Goal: Task Accomplishment & Management: Manage account settings

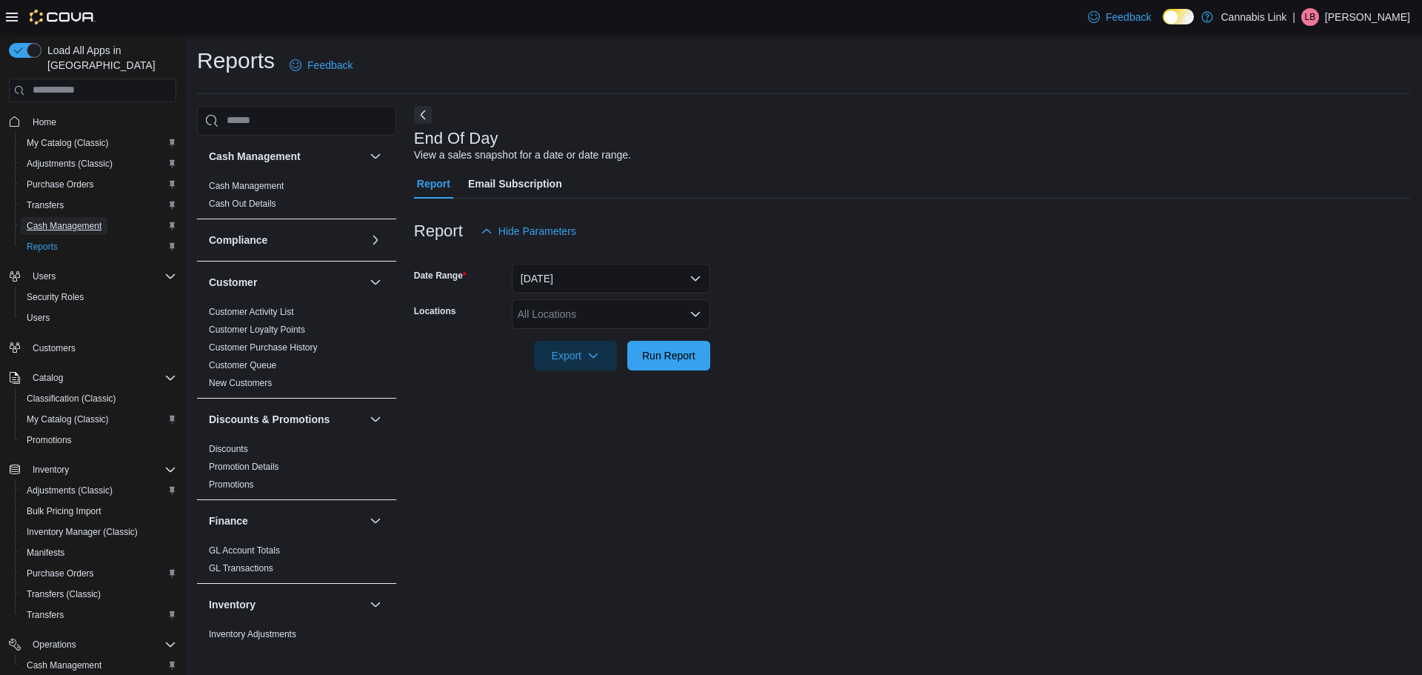
click at [82, 217] on span "Cash Management" at bounding box center [64, 226] width 75 height 18
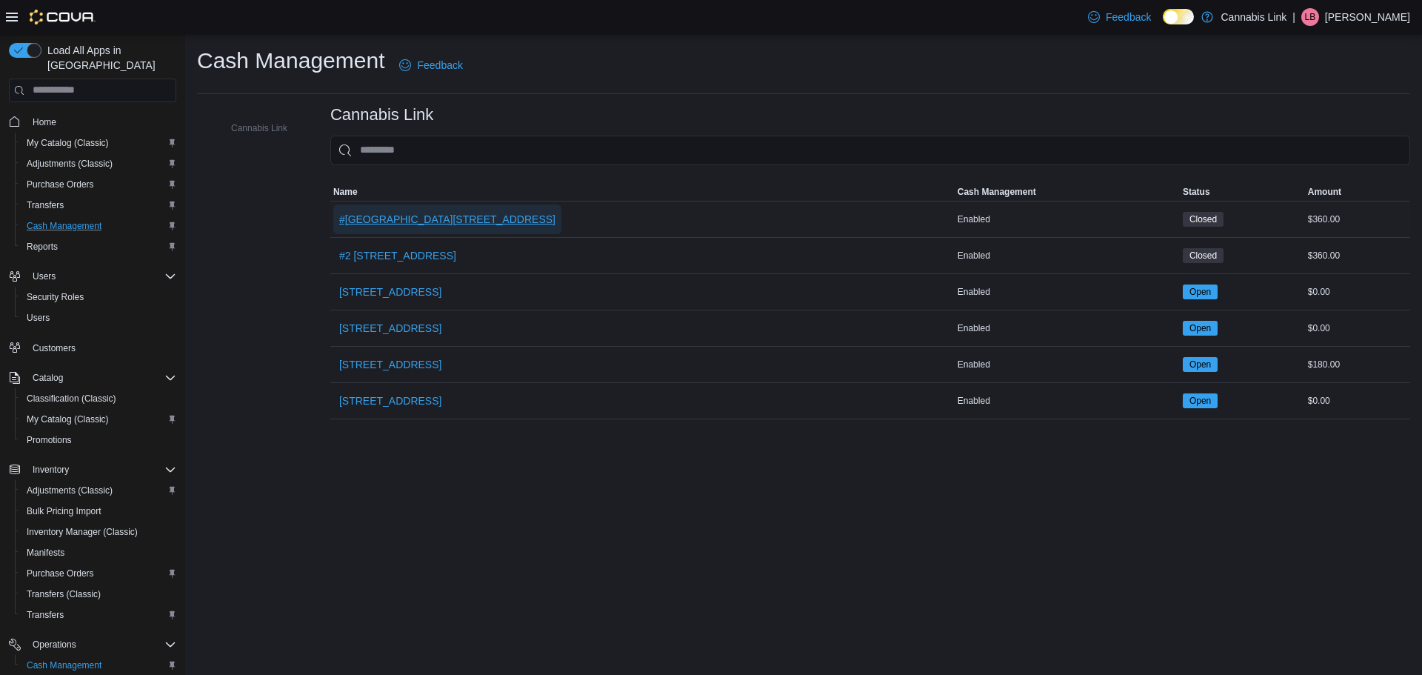
click at [424, 223] on span "#[GEOGRAPHIC_DATA][STREET_ADDRESS]" at bounding box center [447, 219] width 216 height 15
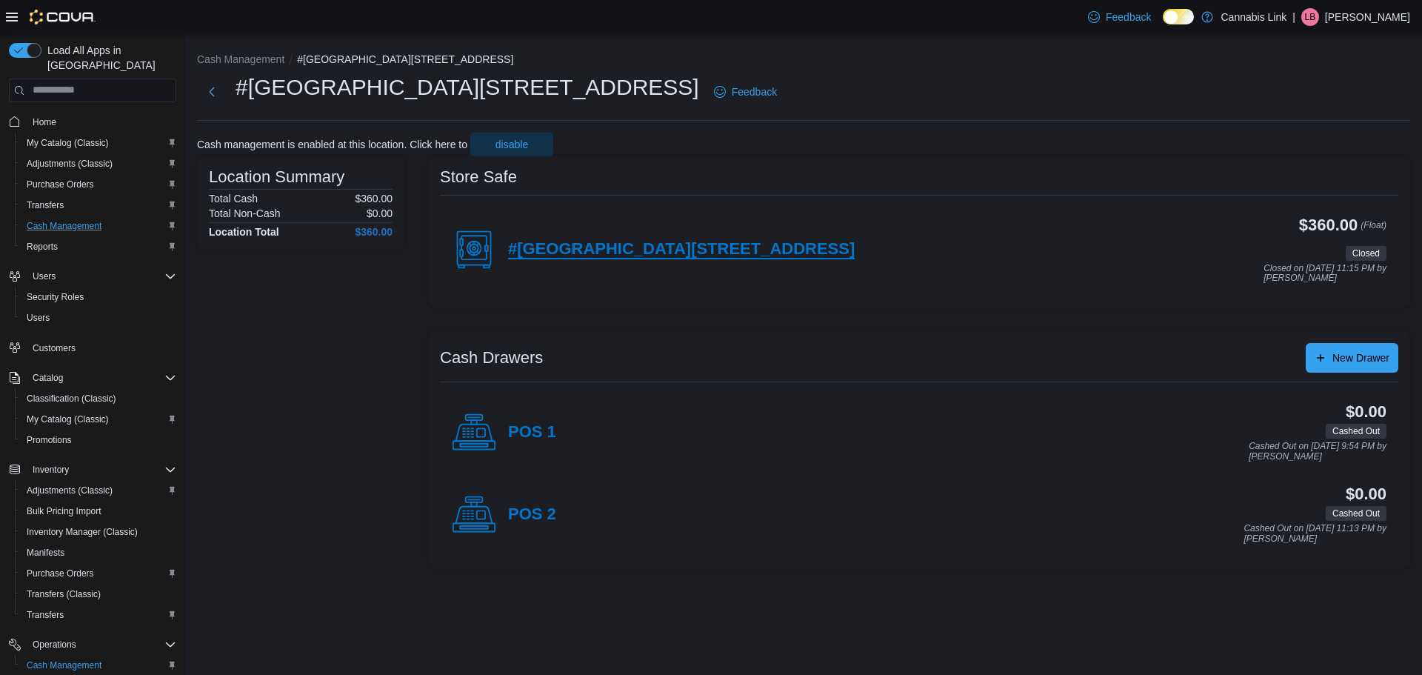
click at [629, 244] on h4 "#[GEOGRAPHIC_DATA][STREET_ADDRESS]" at bounding box center [681, 249] width 347 height 19
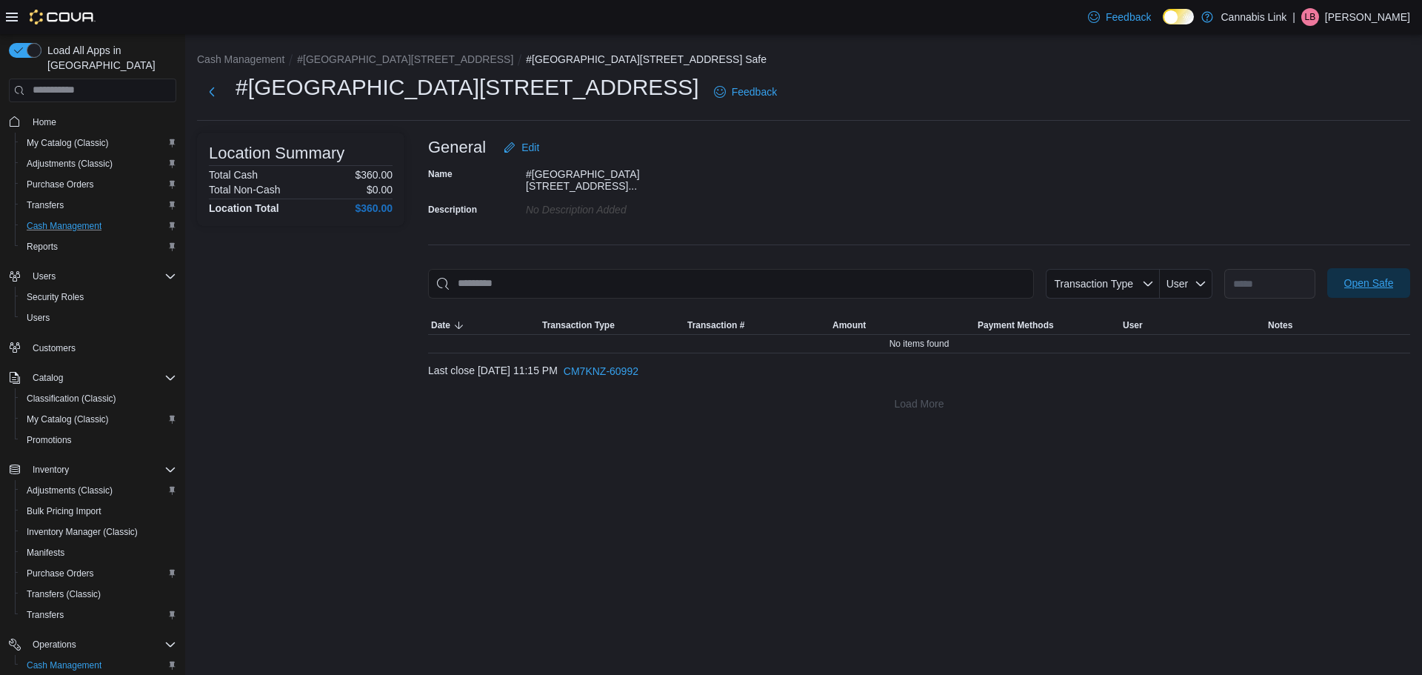
click at [1366, 280] on span "Open Safe" at bounding box center [1369, 283] width 50 height 15
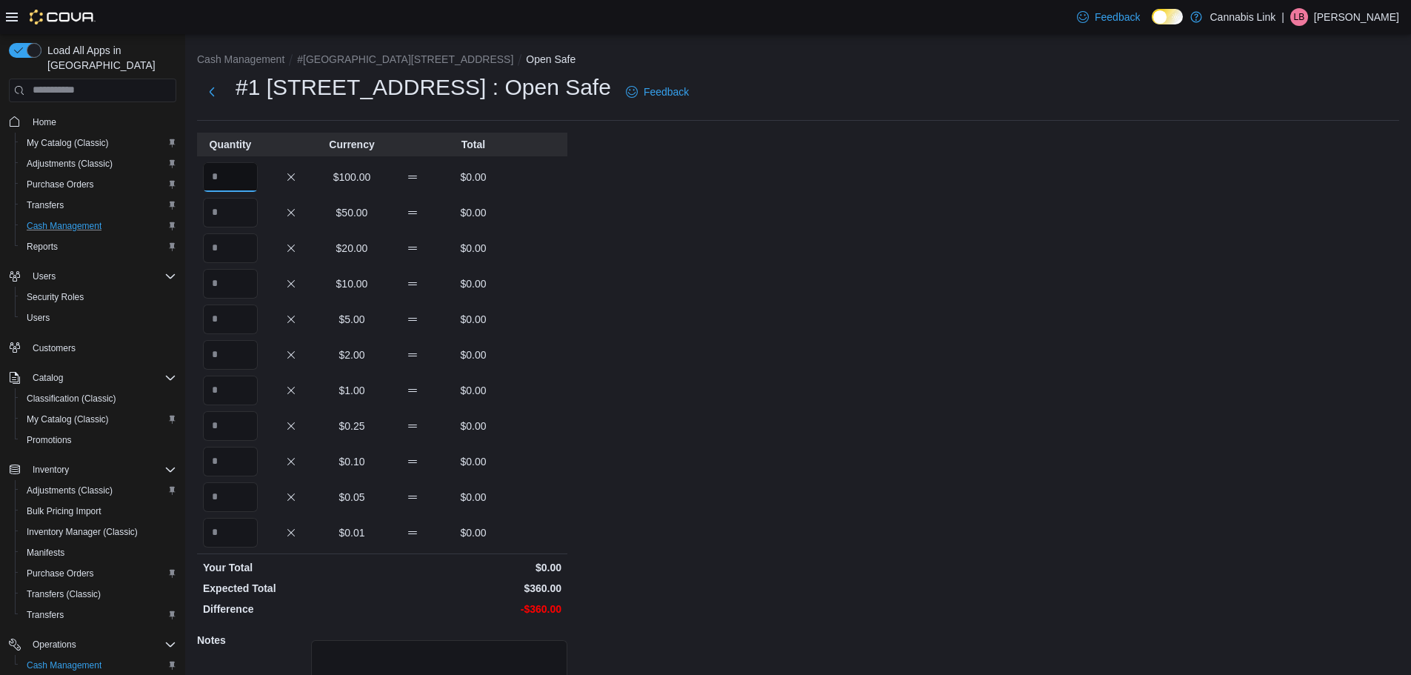
click at [241, 176] on input "Quantity" at bounding box center [230, 177] width 55 height 30
type input "*"
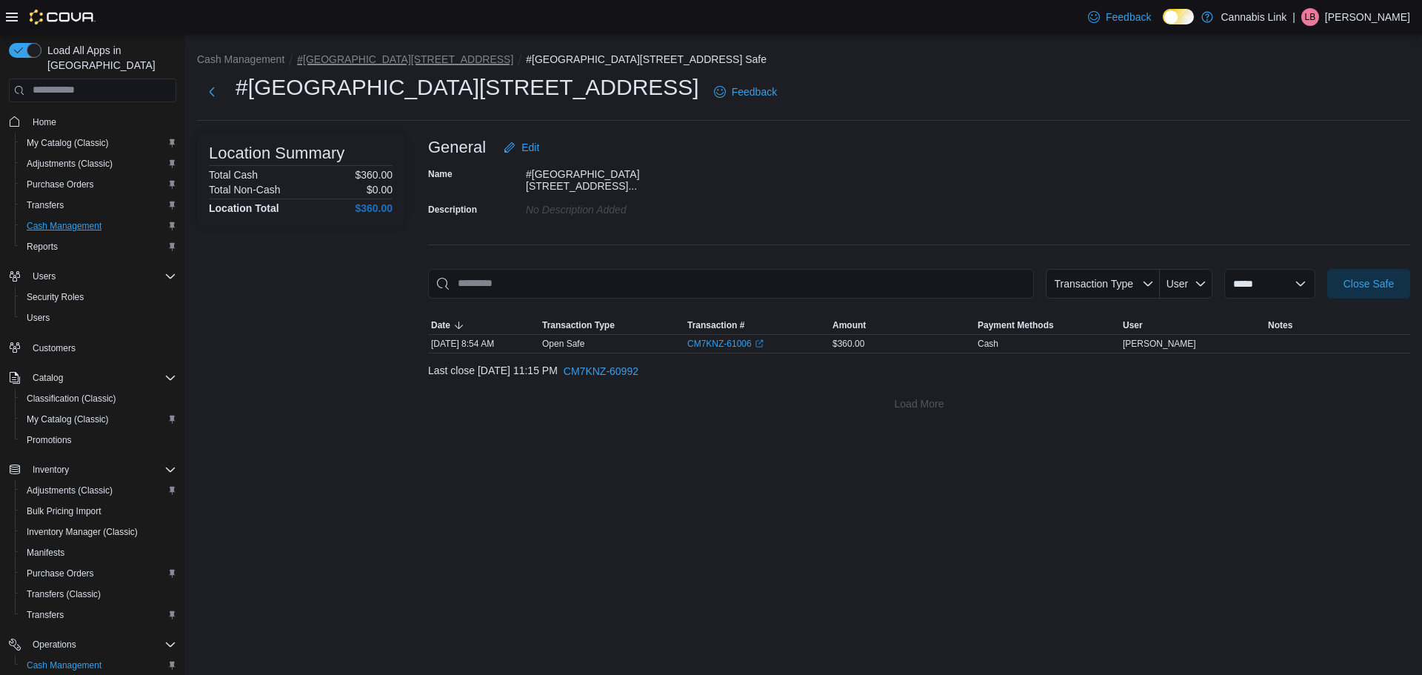
click at [366, 59] on button "#[GEOGRAPHIC_DATA][STREET_ADDRESS]" at bounding box center [405, 59] width 216 height 12
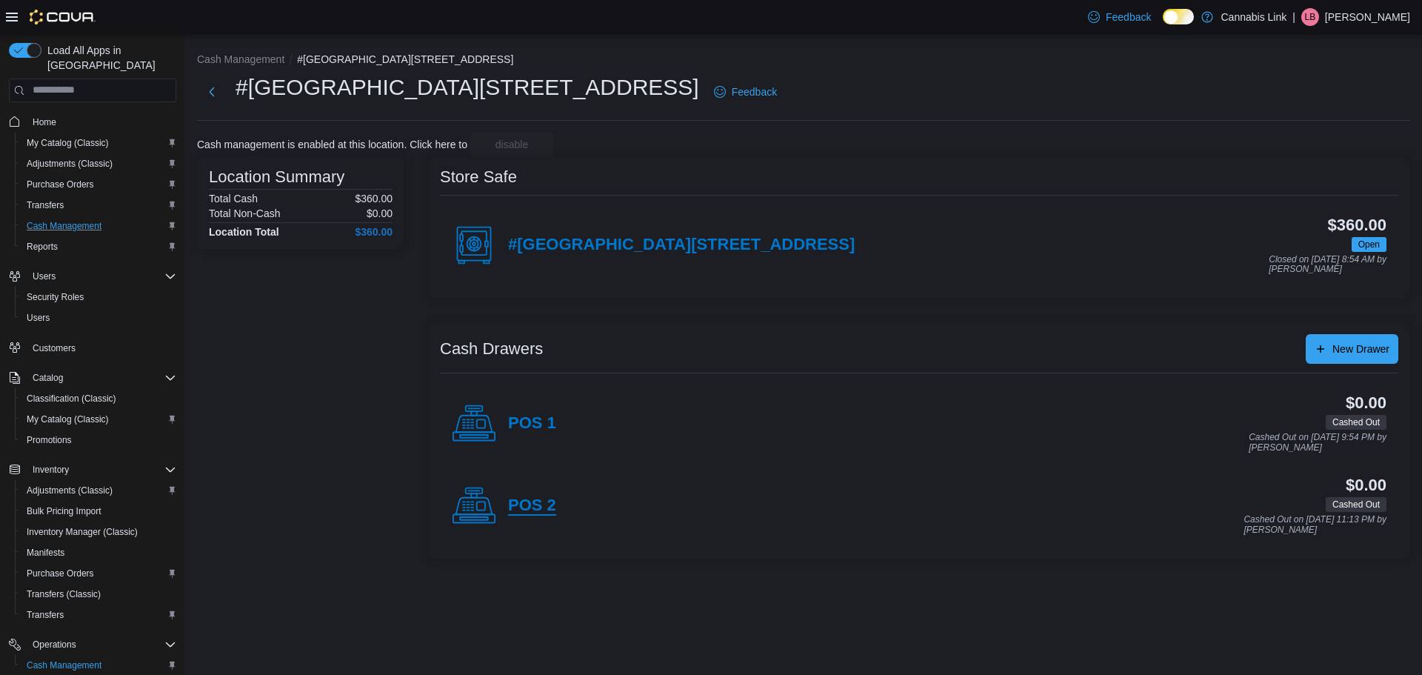
click at [537, 502] on h4 "POS 2" at bounding box center [532, 505] width 48 height 19
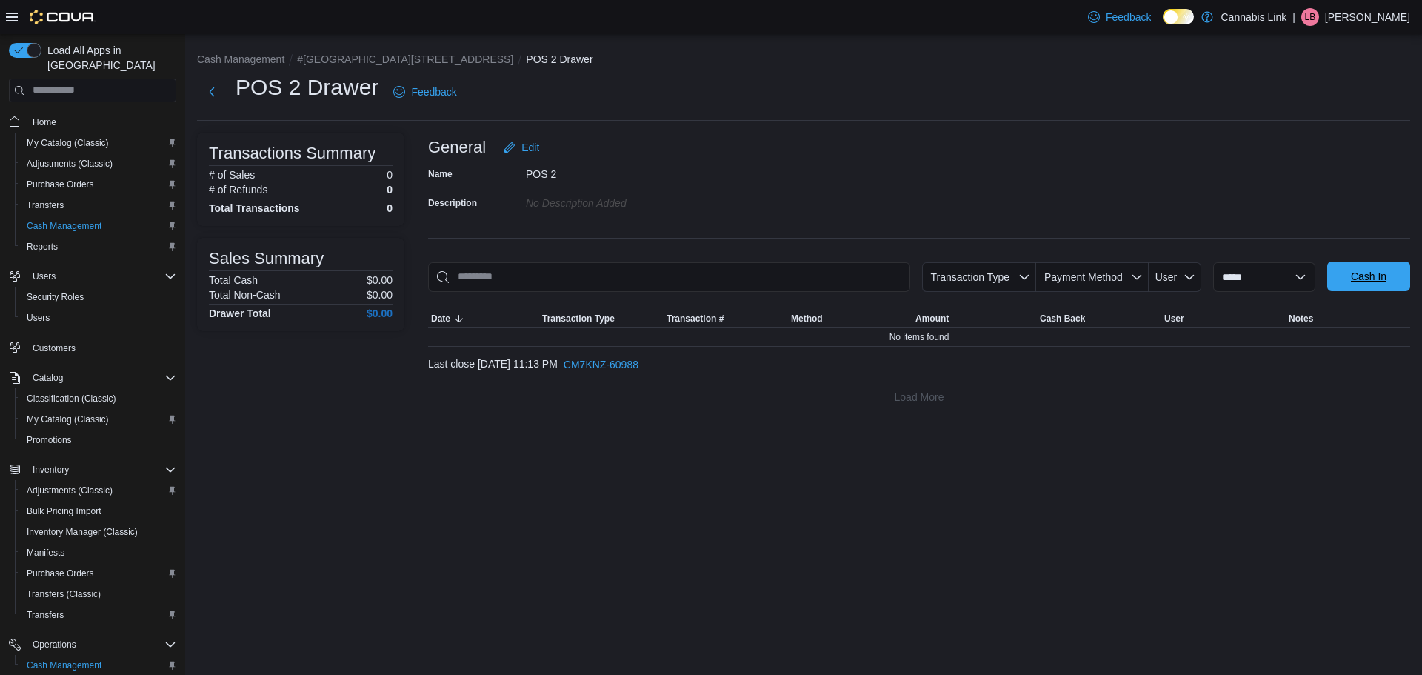
click at [1366, 287] on span "Cash In" at bounding box center [1368, 276] width 65 height 30
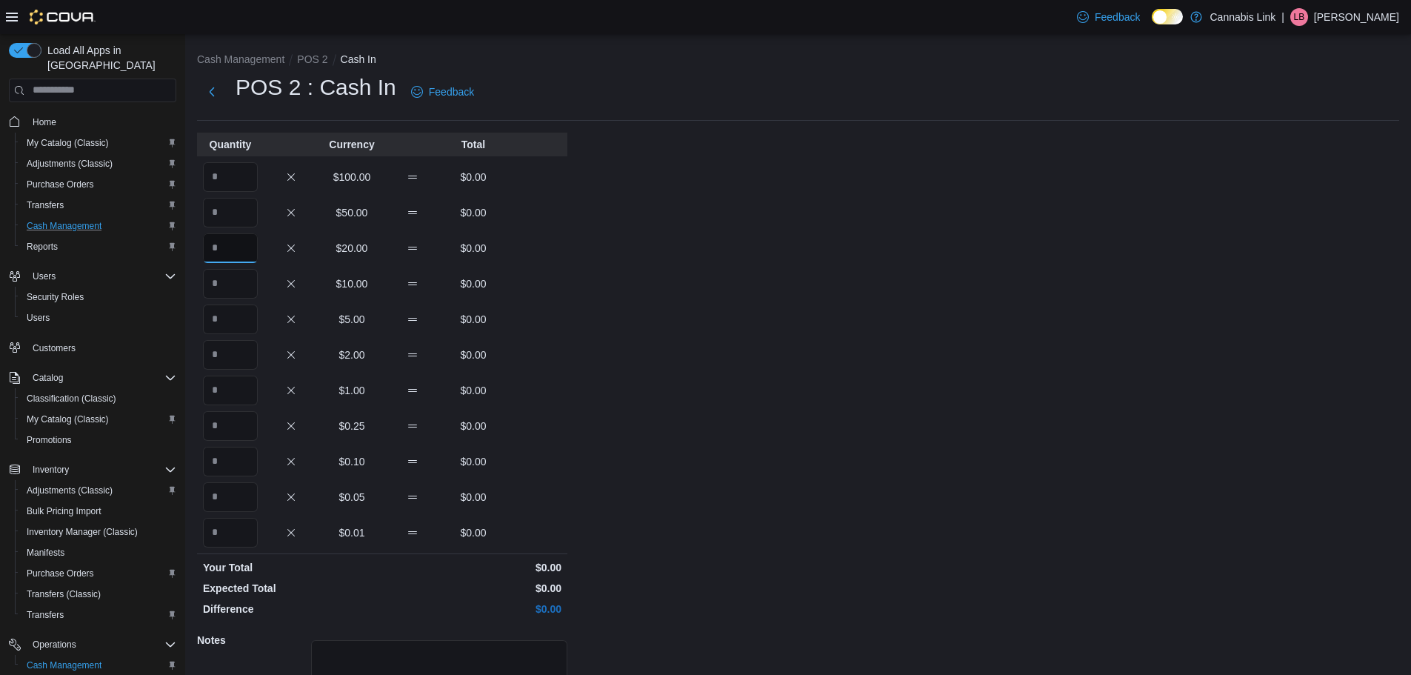
click at [242, 244] on input "Quantity" at bounding box center [230, 248] width 55 height 30
type input "*"
type input "**"
type input "*"
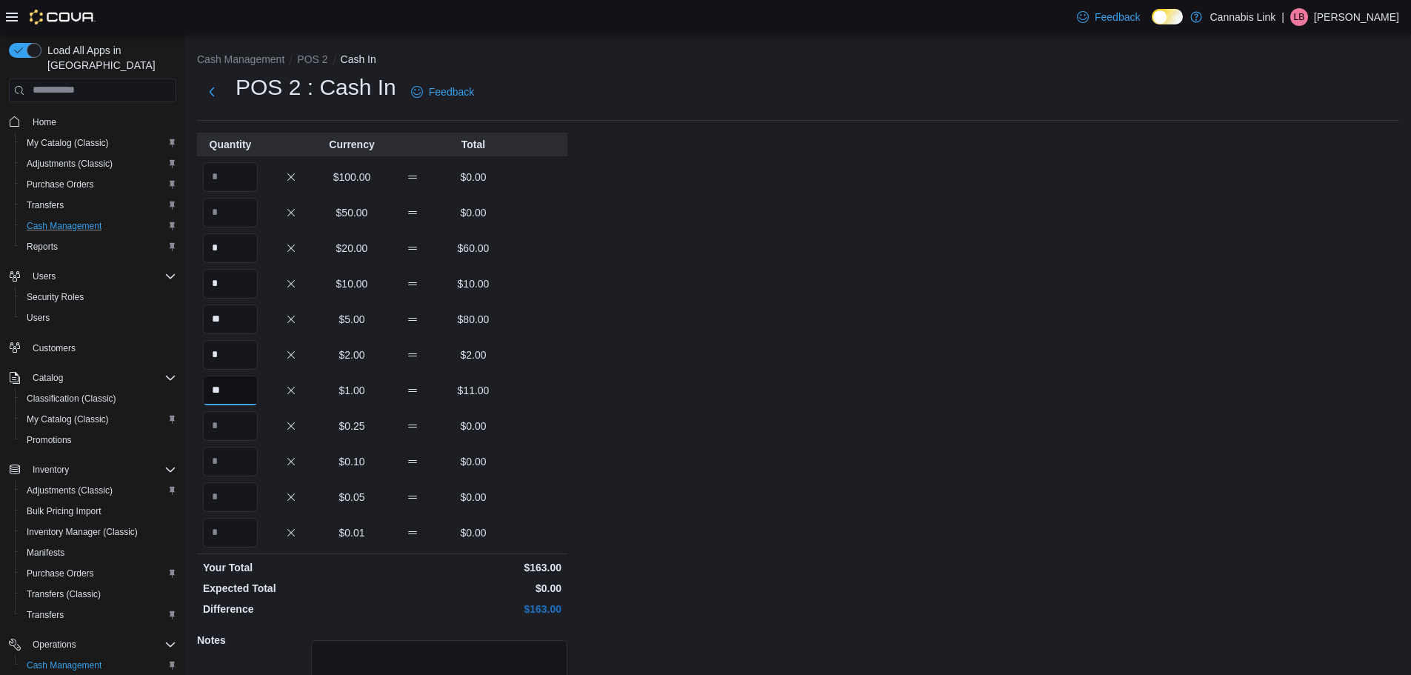
type input "**"
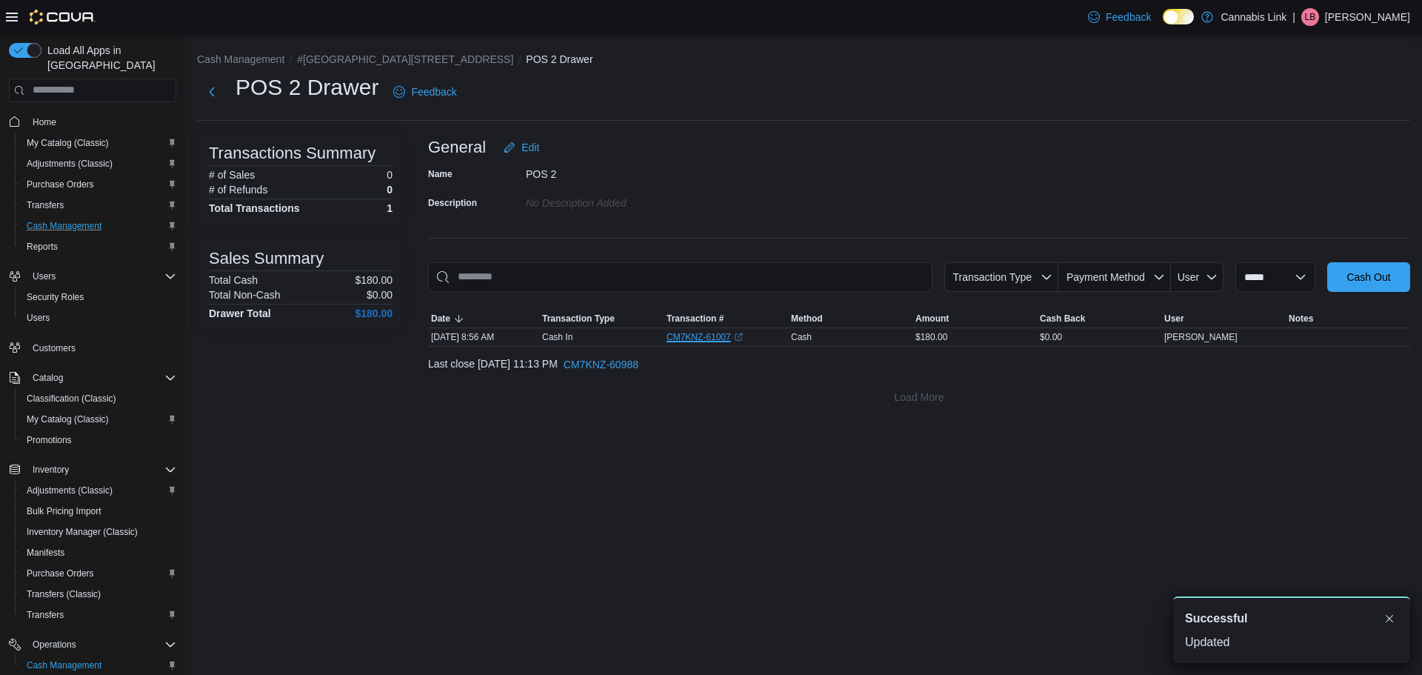
click at [685, 335] on link "CM7KNZ-61007 (opens in a new tab or window)" at bounding box center [705, 337] width 76 height 12
drag, startPoint x: 45, startPoint y: 236, endPoint x: 44, endPoint y: 221, distance: 14.9
click at [45, 241] on span "Reports" at bounding box center [42, 247] width 31 height 12
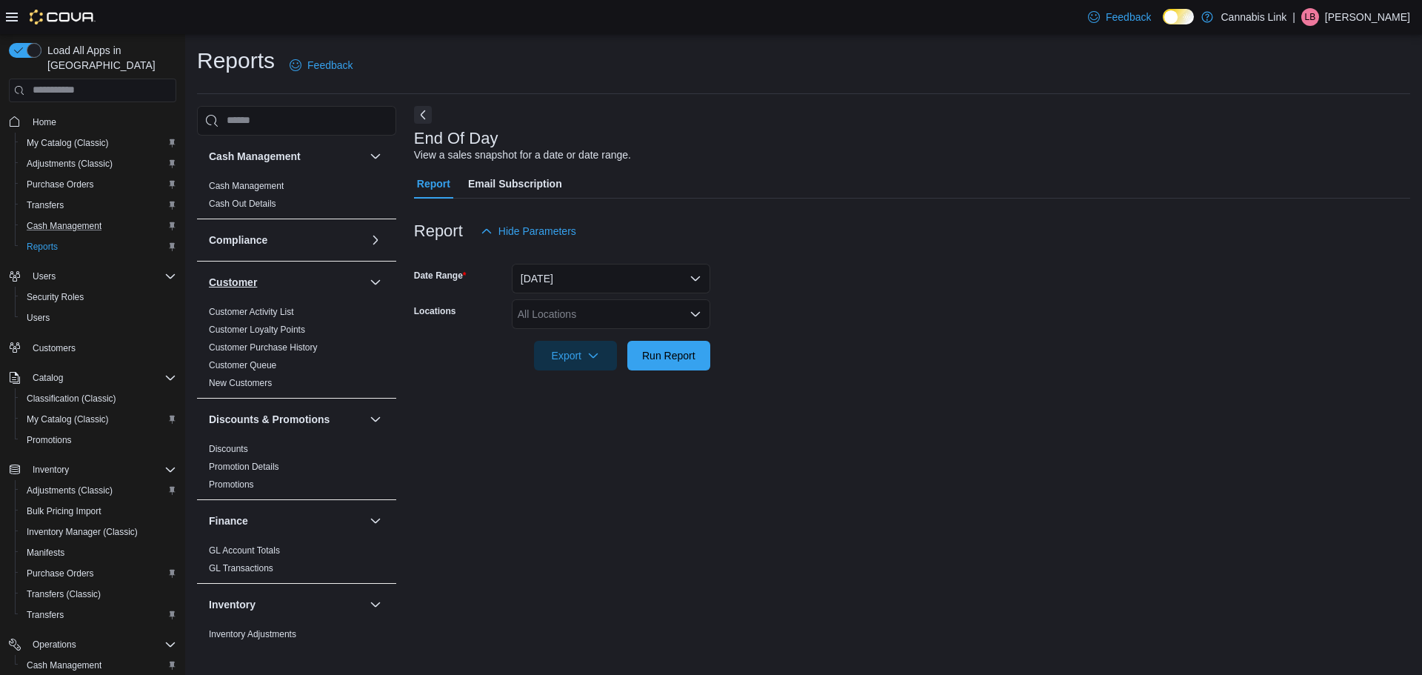
scroll to position [74, 0]
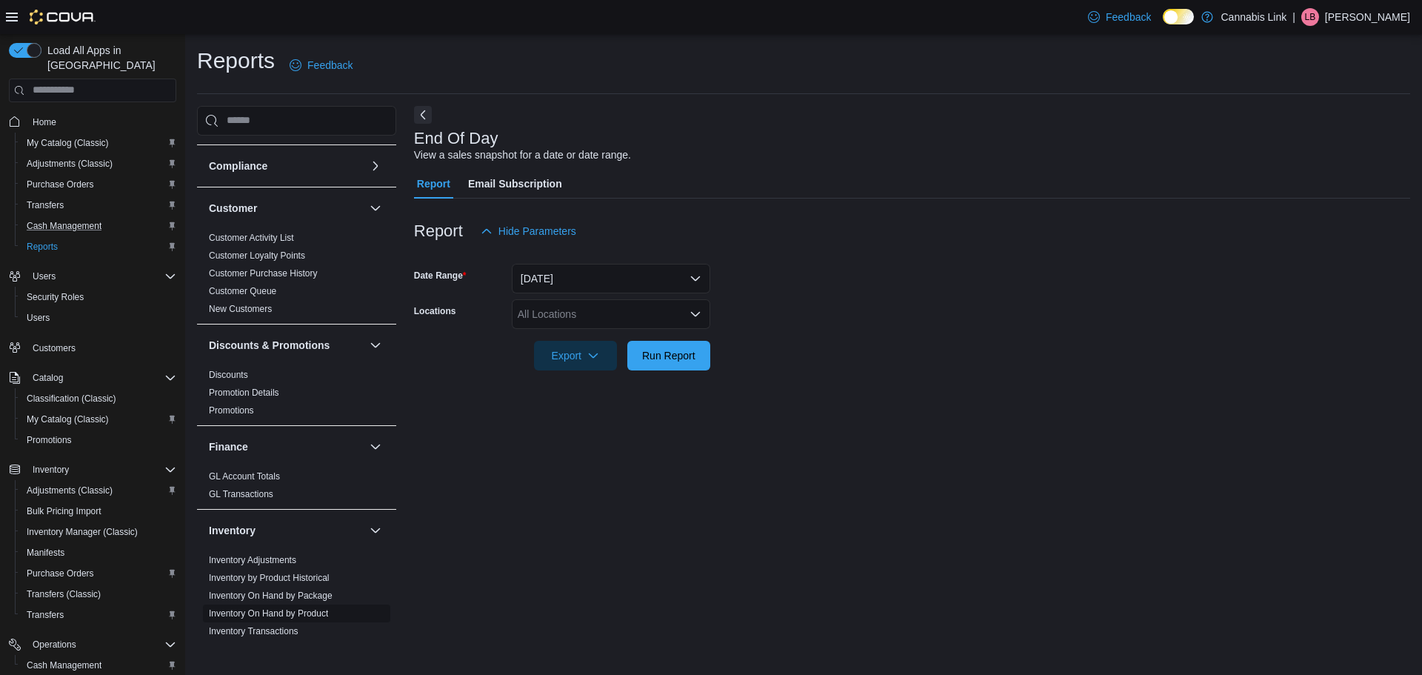
click at [272, 611] on link "Inventory On Hand by Product" at bounding box center [268, 613] width 119 height 10
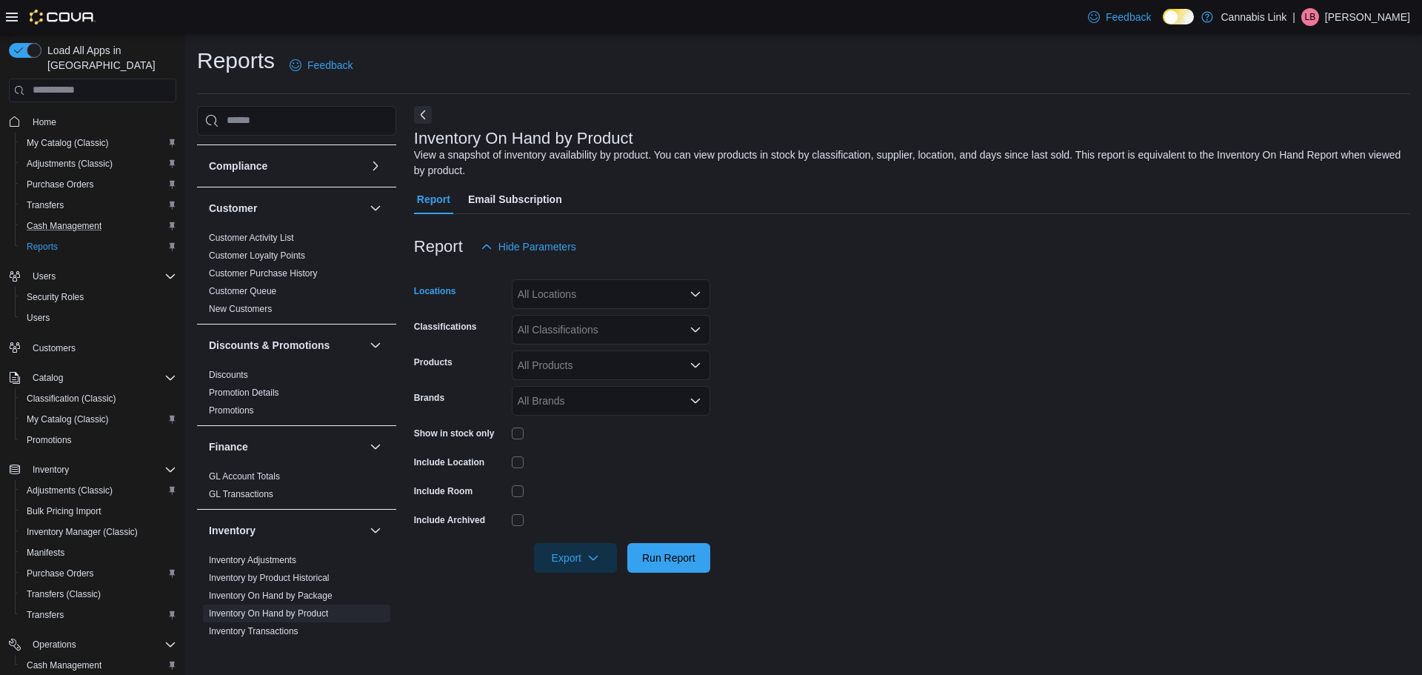
click at [693, 288] on icon "Open list of options" at bounding box center [696, 294] width 12 height 12
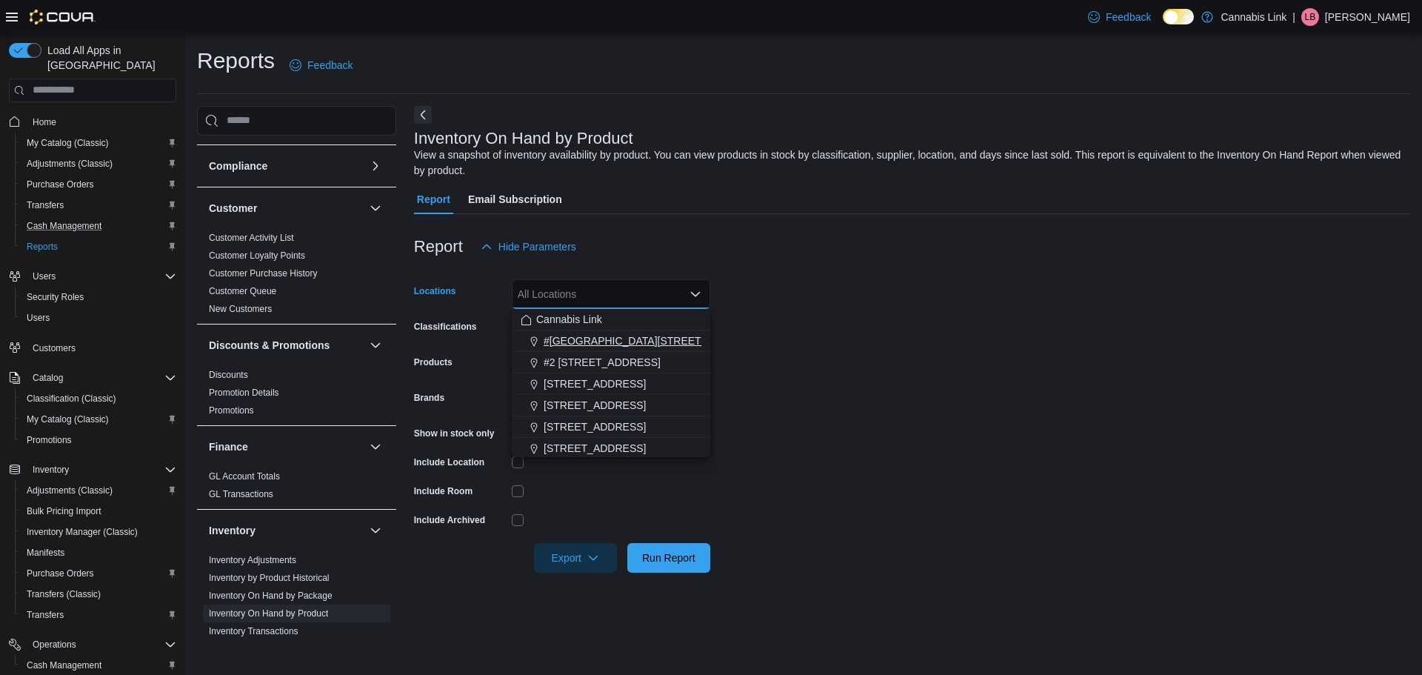
click at [679, 347] on span "#[GEOGRAPHIC_DATA][STREET_ADDRESS]" at bounding box center [652, 340] width 216 height 15
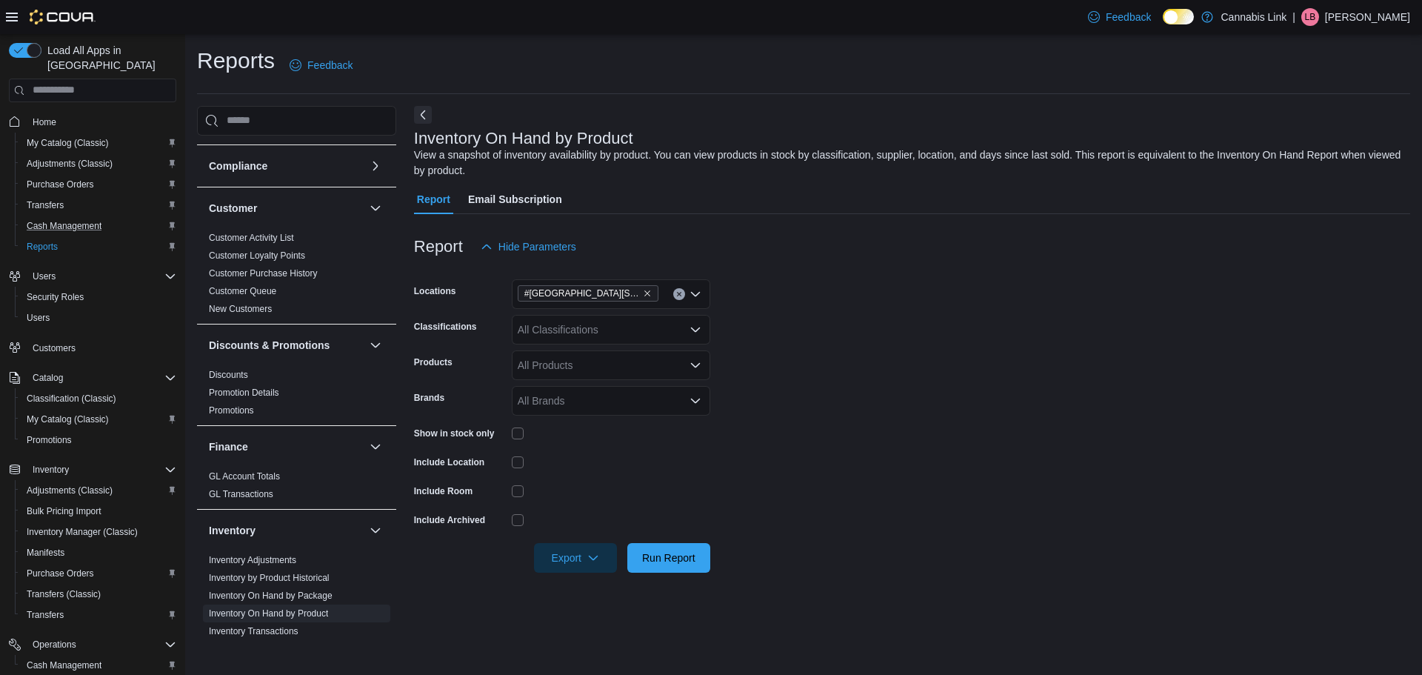
click at [793, 338] on form "Locations #1 1175 Hyde Park Road, Unit 2B Classifications All Classifications P…" at bounding box center [912, 416] width 996 height 311
click at [592, 558] on icon "button" at bounding box center [593, 557] width 12 height 12
click at [592, 470] on span "Export to Excel" at bounding box center [577, 469] width 67 height 12
